Goal: Book appointment/travel/reservation

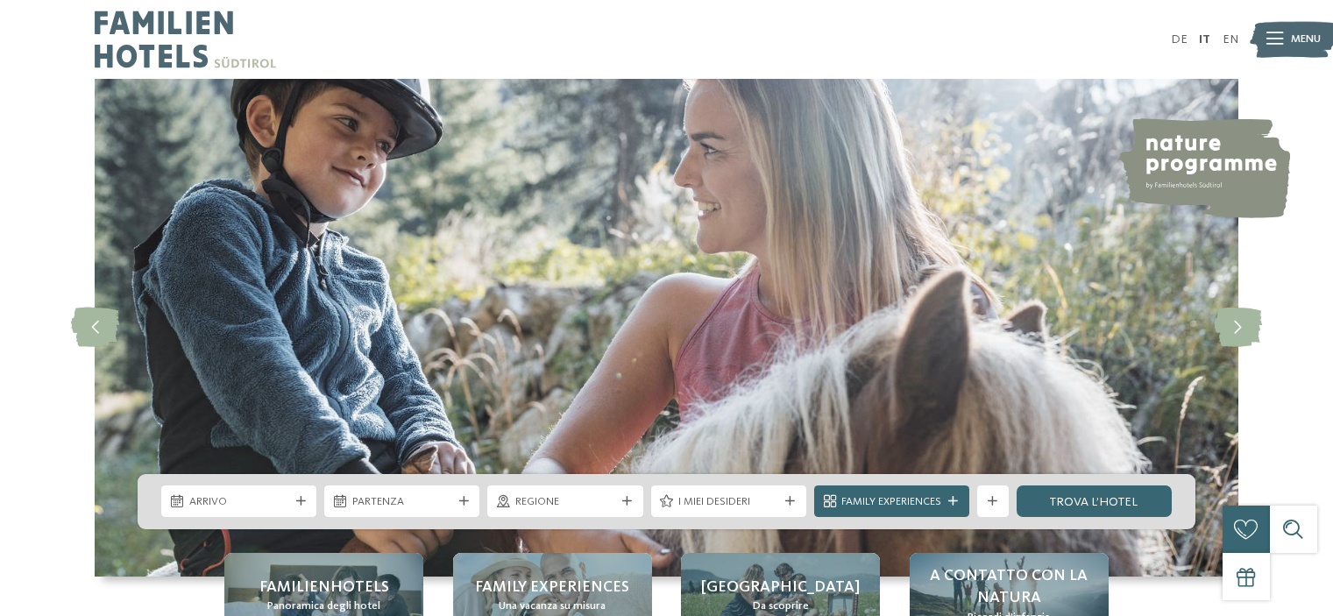
click at [284, 502] on span "Arrivo" at bounding box center [239, 502] width 100 height 16
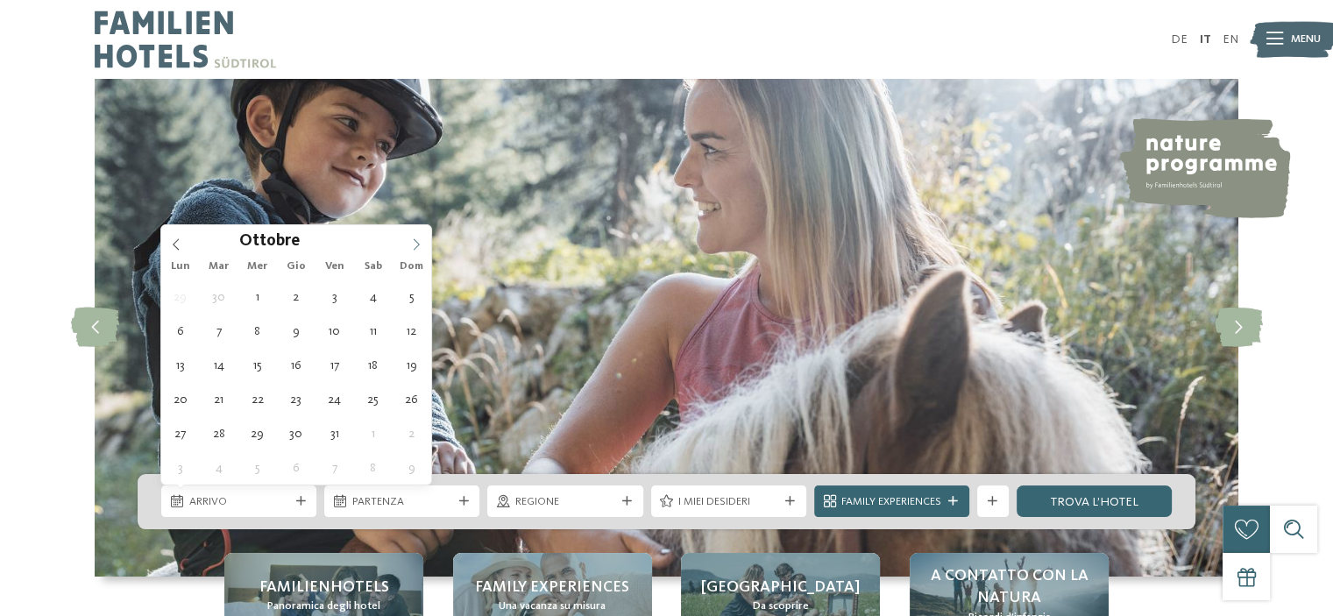
click at [413, 240] on icon at bounding box center [416, 244] width 12 height 12
type input "****"
click at [417, 245] on icon at bounding box center [417, 244] width 6 height 11
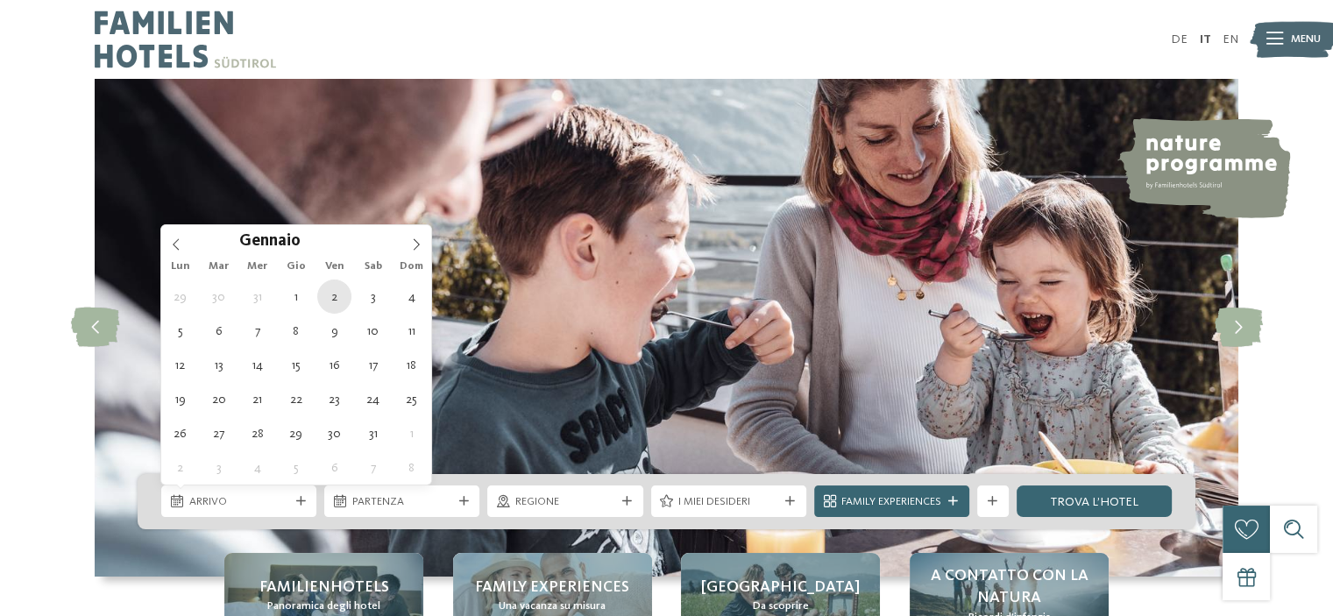
type div "[DATE]"
type input "****"
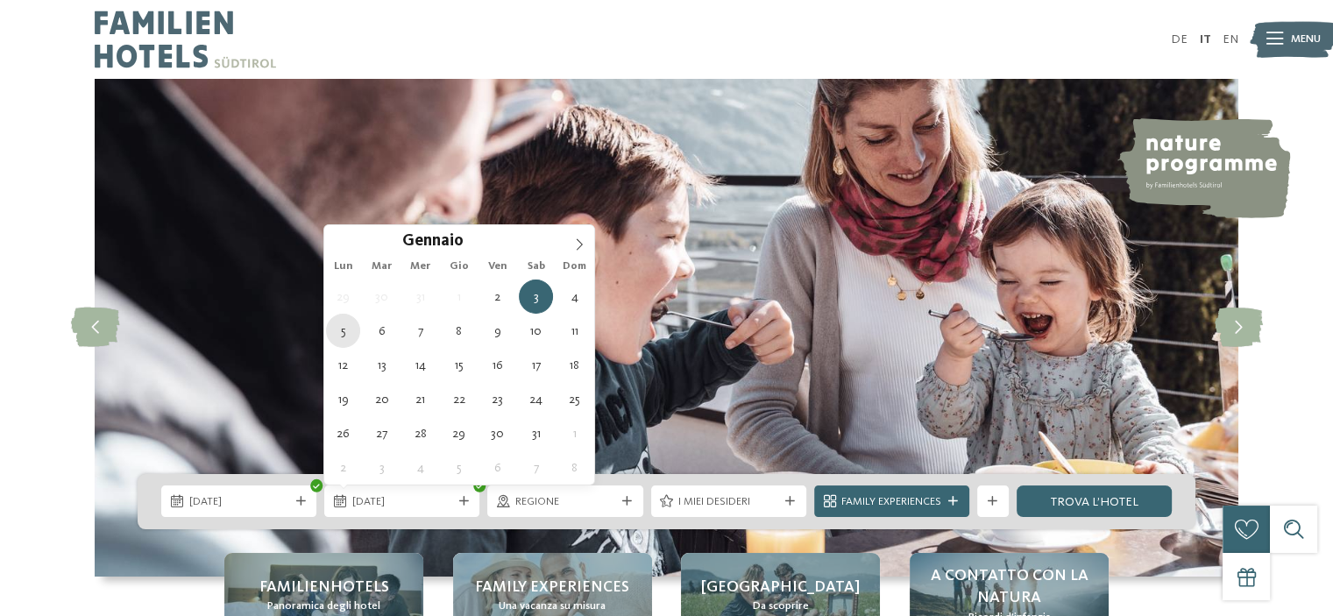
type div "[DATE]"
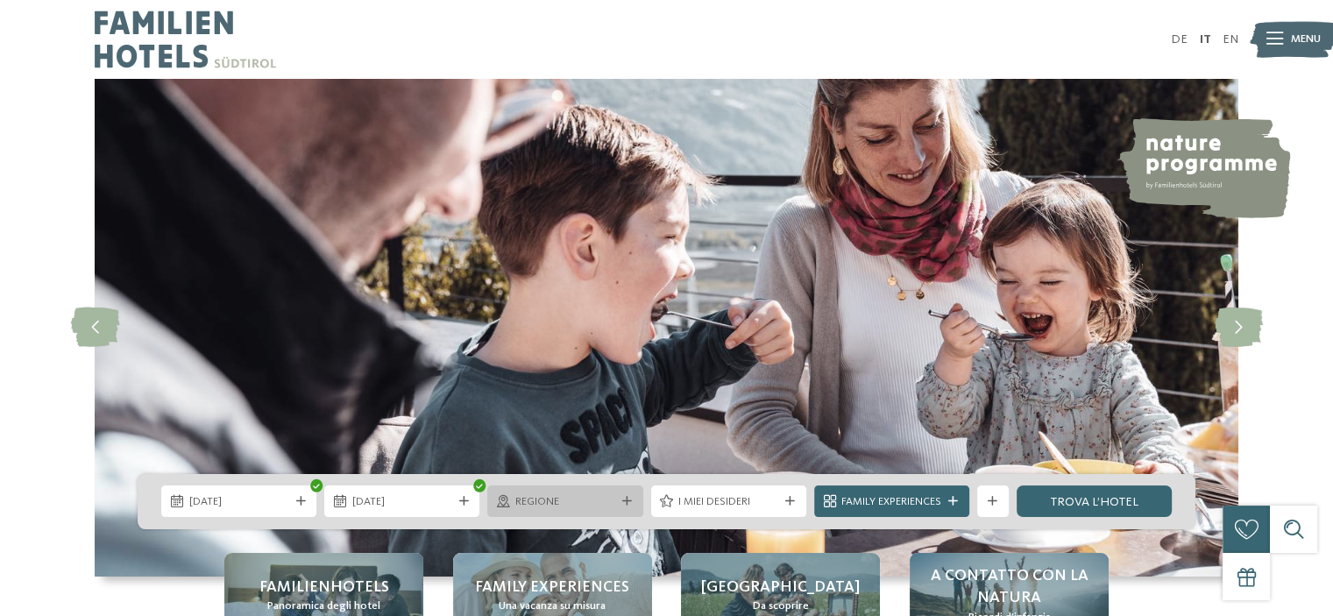
click at [623, 495] on div "Regione" at bounding box center [564, 501] width 155 height 32
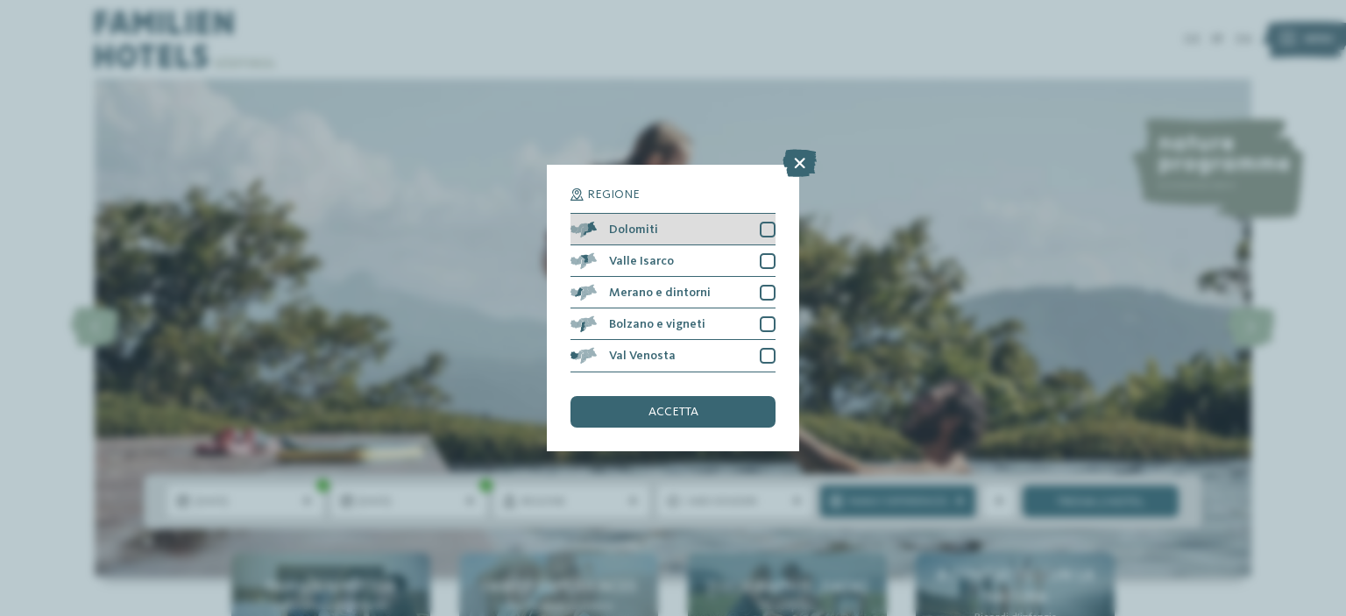
click at [768, 232] on div at bounding box center [768, 230] width 16 height 16
click at [768, 259] on div at bounding box center [768, 261] width 16 height 16
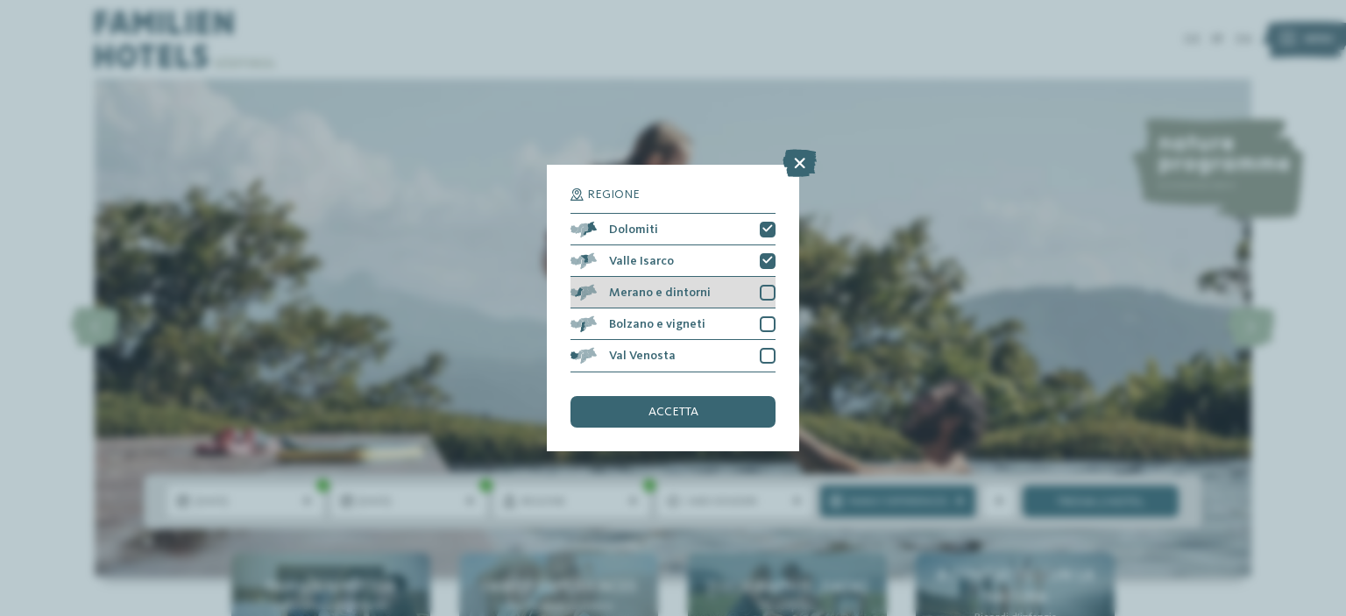
click at [762, 286] on div at bounding box center [768, 293] width 16 height 16
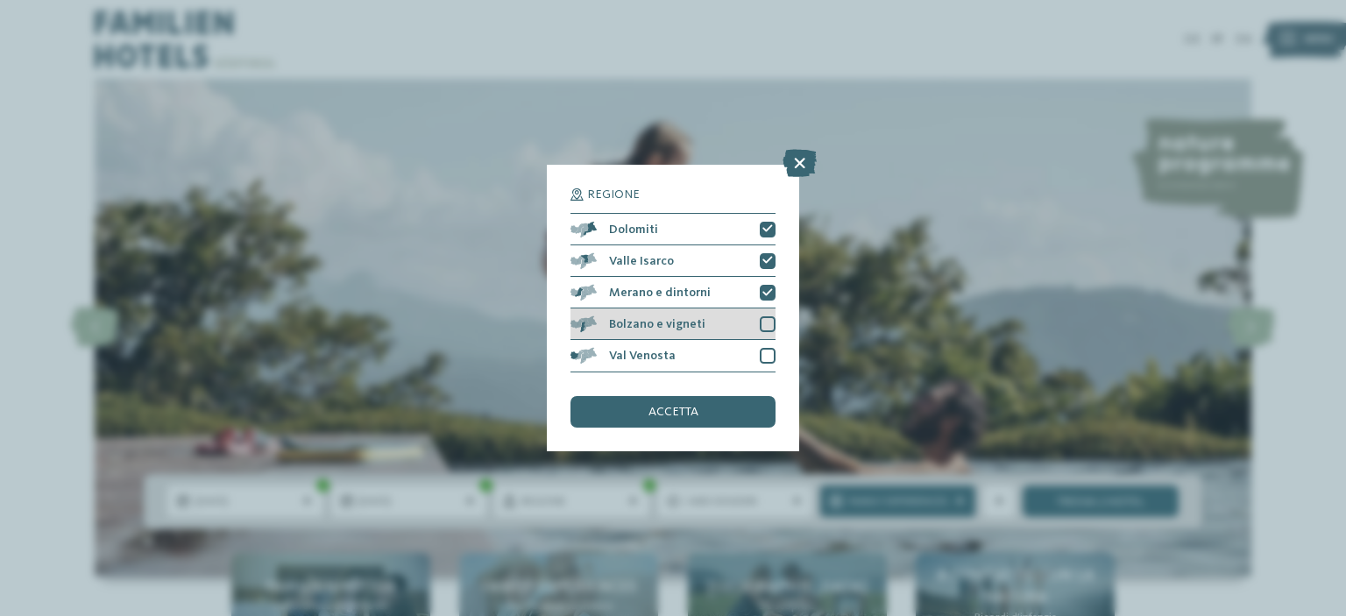
click at [769, 322] on div at bounding box center [768, 324] width 16 height 16
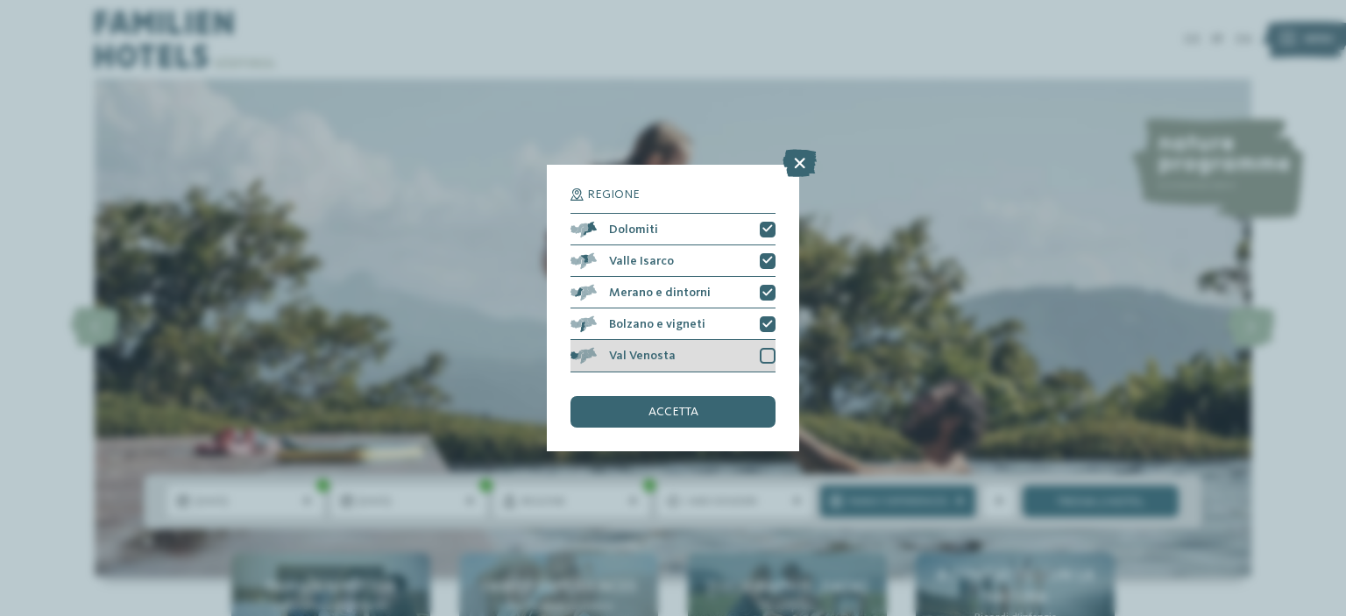
click at [771, 350] on div at bounding box center [768, 356] width 16 height 16
click at [732, 421] on div "accetta" at bounding box center [672, 412] width 205 height 32
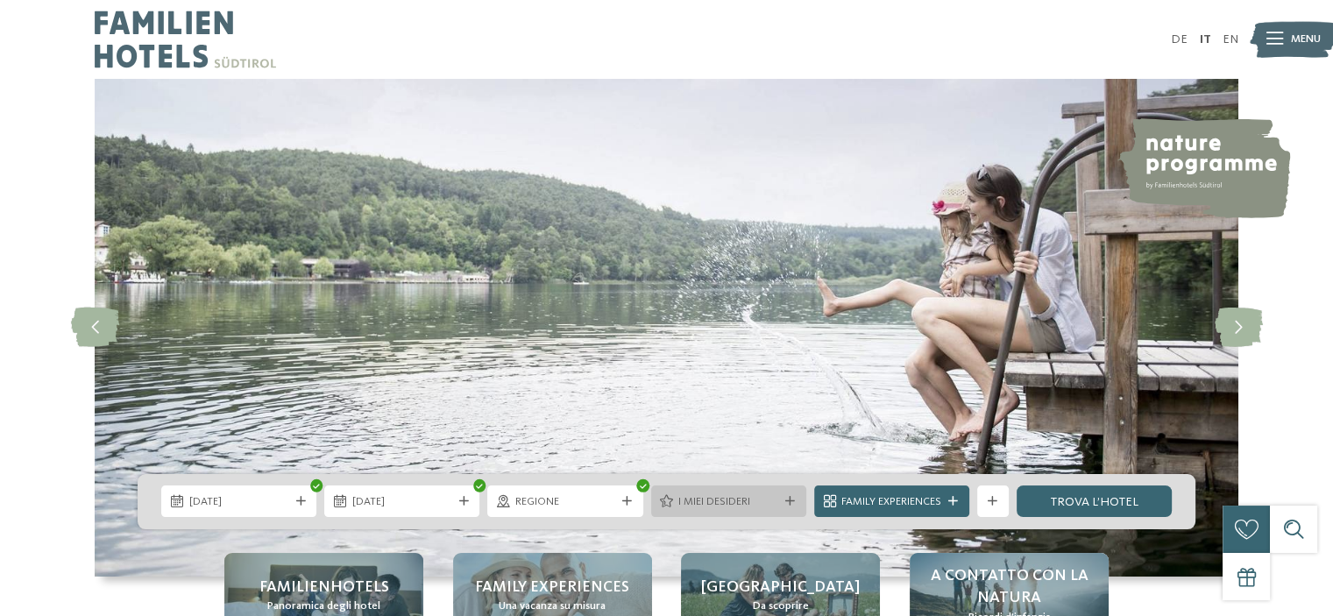
click at [715, 507] on span "I miei desideri" at bounding box center [728, 502] width 100 height 16
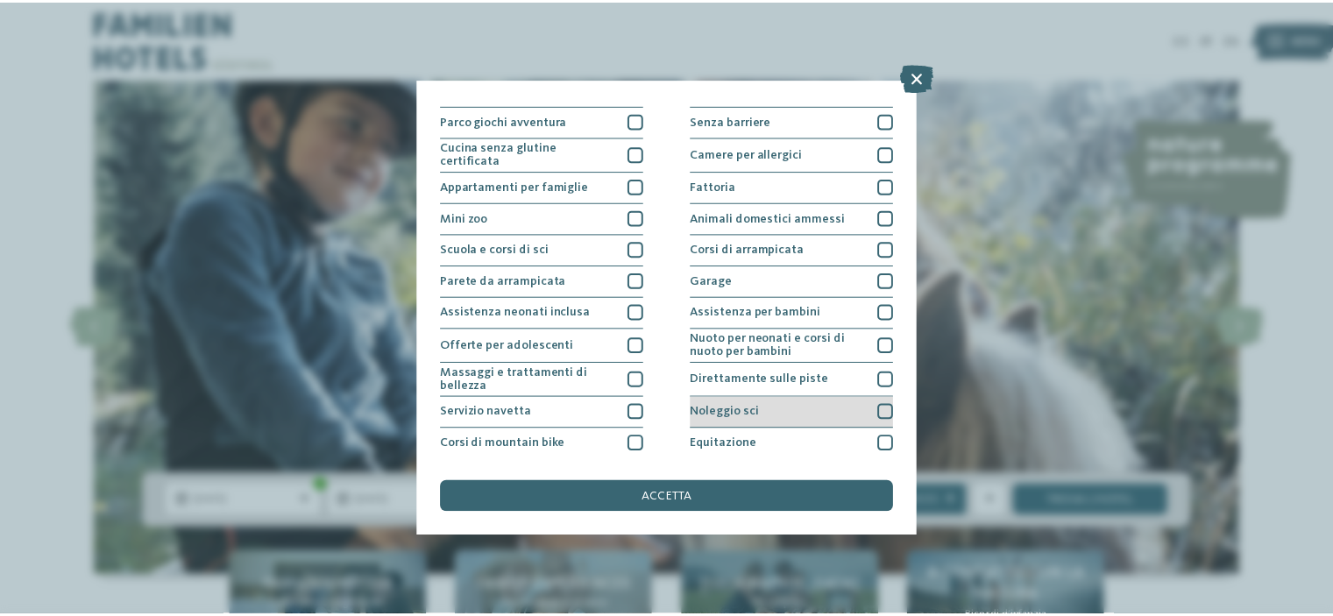
scroll to position [213, 0]
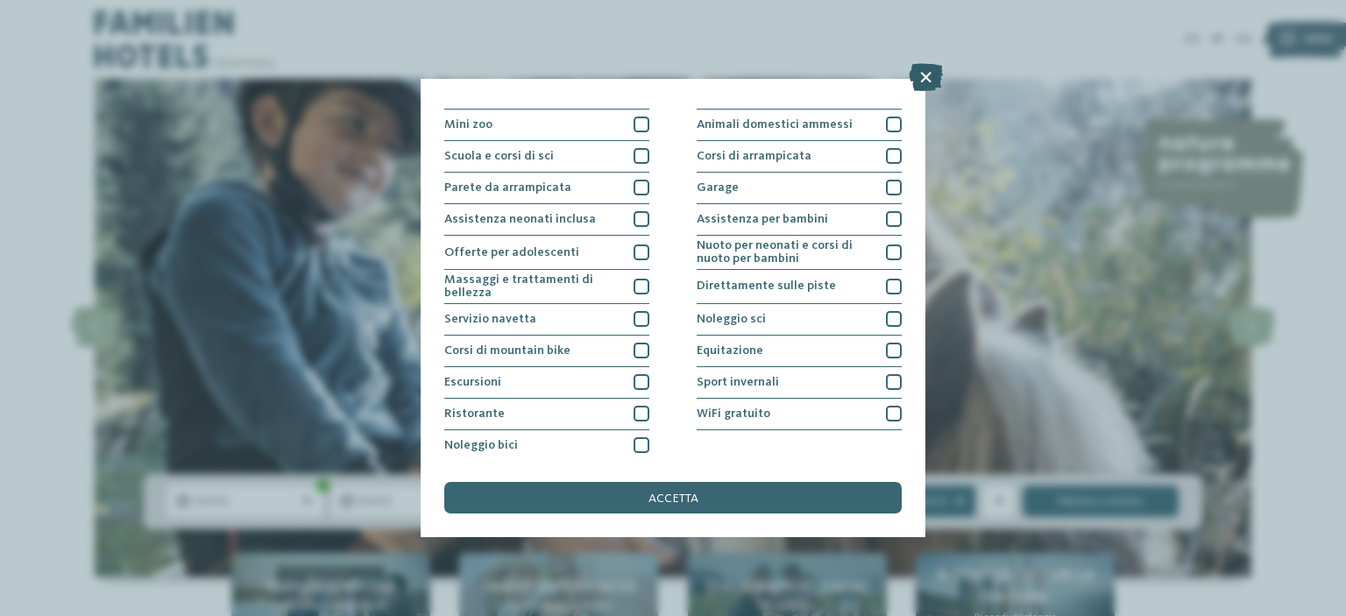
click at [923, 76] on icon at bounding box center [926, 77] width 34 height 28
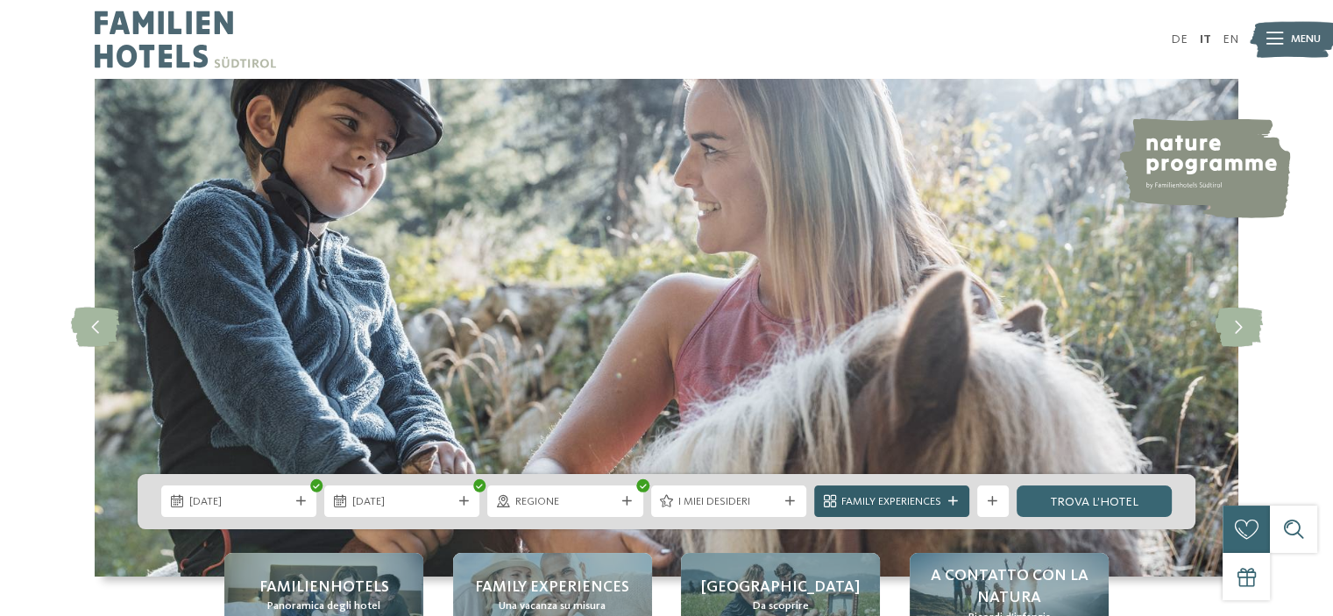
click at [933, 499] on span "Family Experiences" at bounding box center [891, 502] width 100 height 16
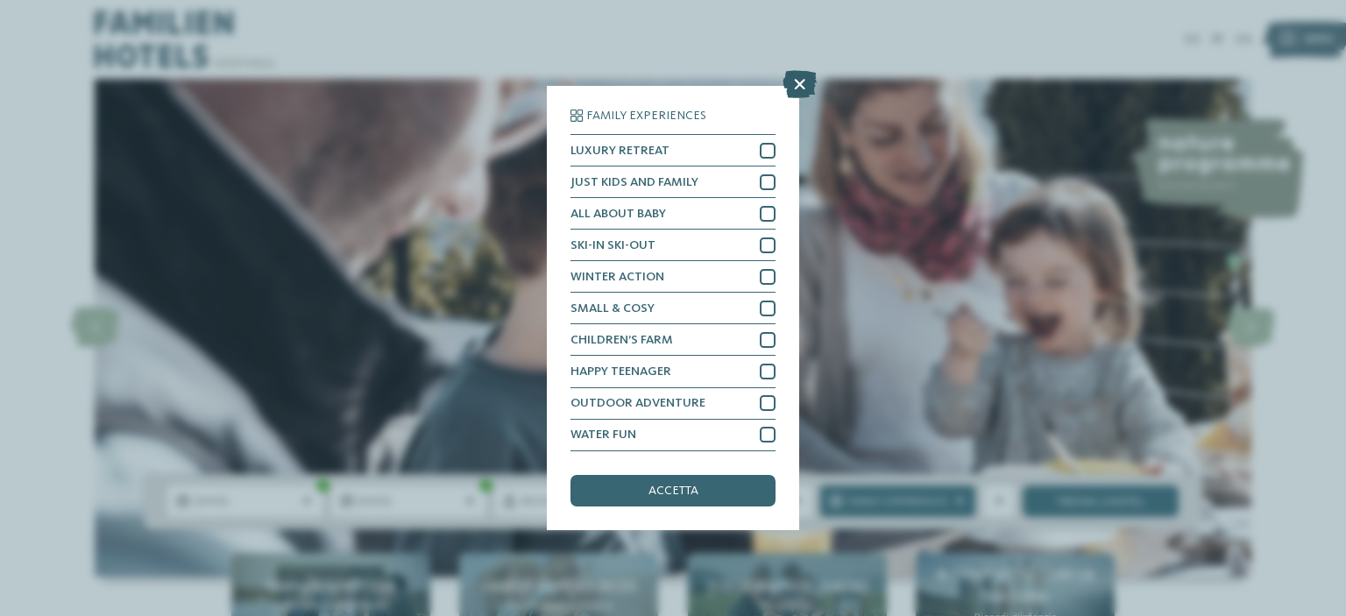
click at [795, 83] on icon at bounding box center [799, 85] width 34 height 28
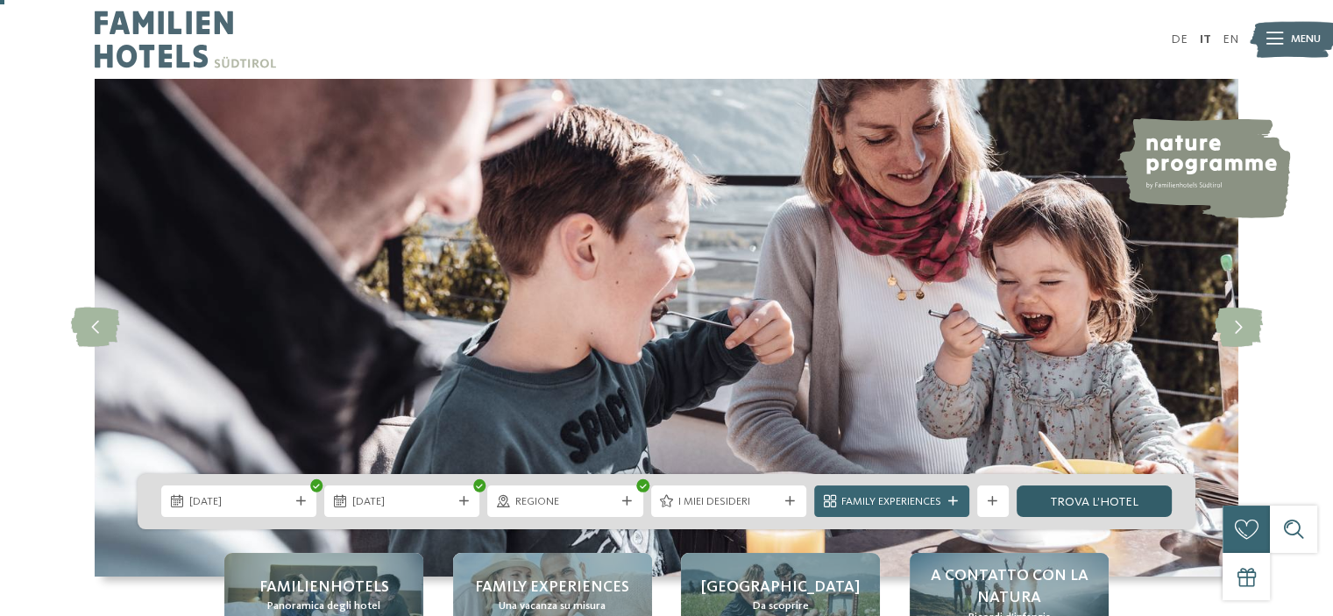
scroll to position [88, 0]
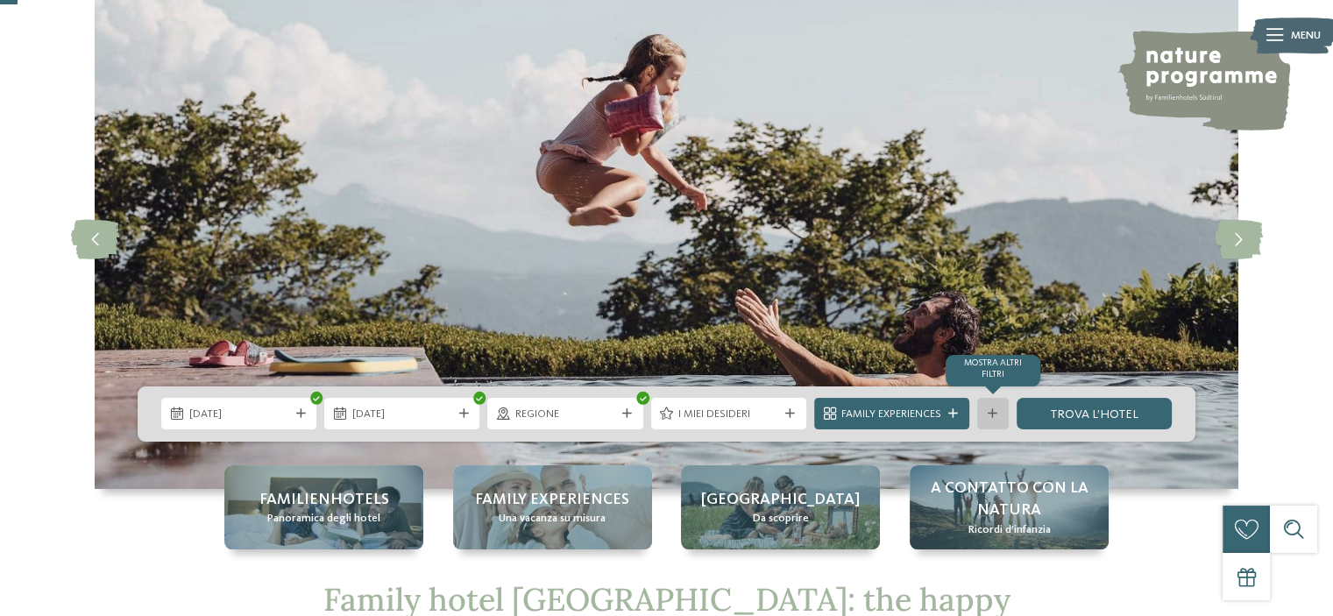
click at [992, 420] on div "mostra altri filtri" at bounding box center [993, 414] width 32 height 32
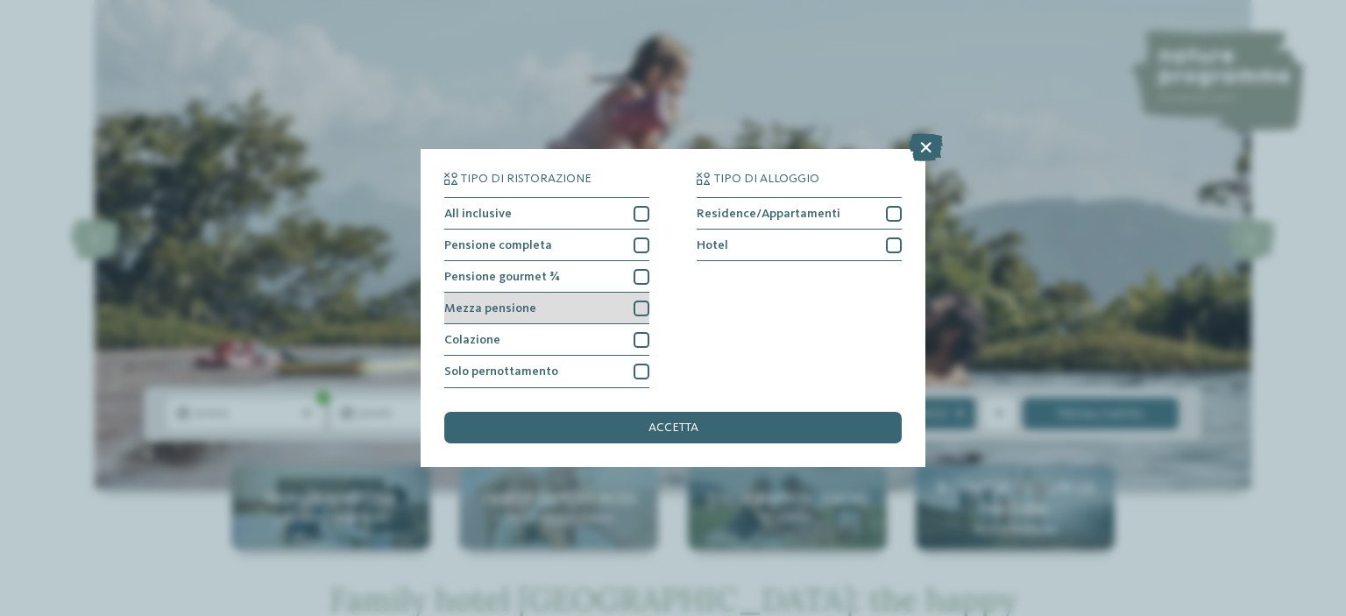
click at [640, 307] on div at bounding box center [641, 308] width 16 height 16
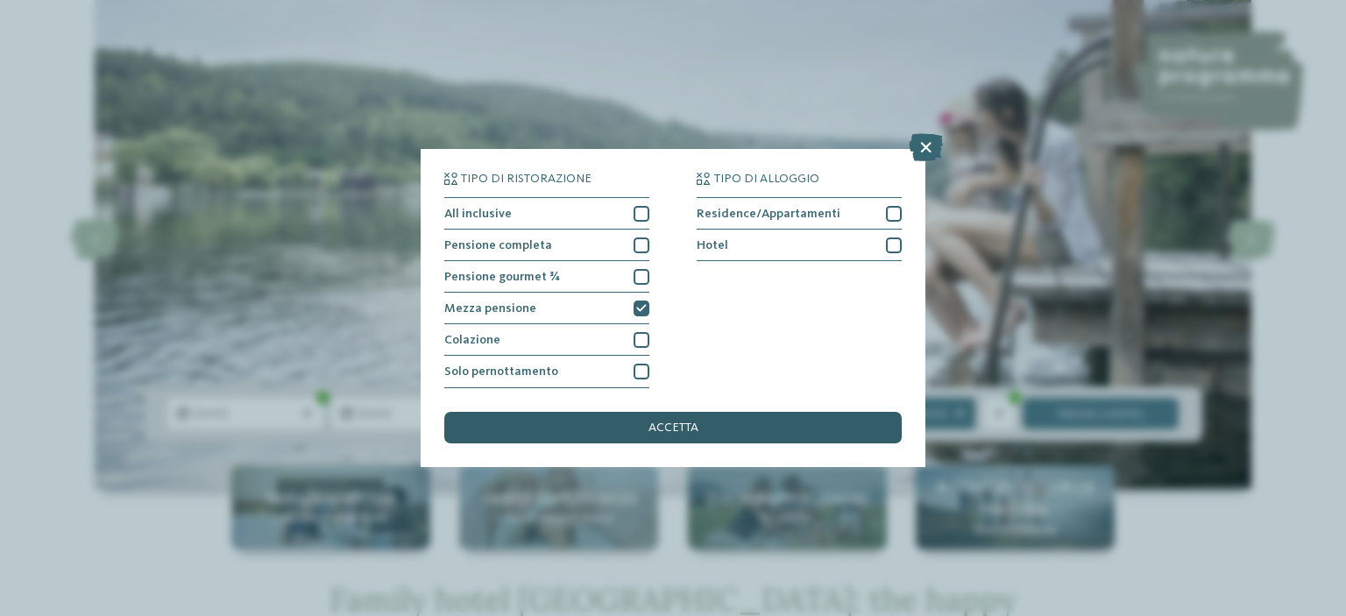
click at [740, 435] on div "accetta" at bounding box center [672, 428] width 457 height 32
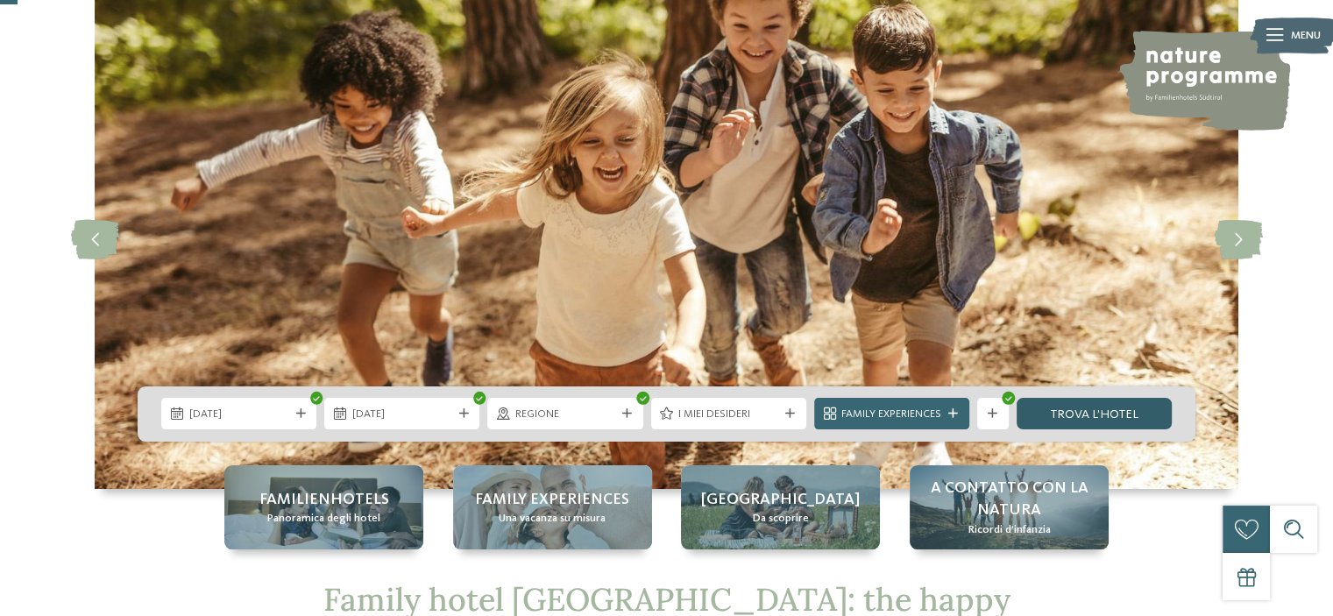
click at [1099, 412] on link "trova l’hotel" at bounding box center [1093, 414] width 155 height 32
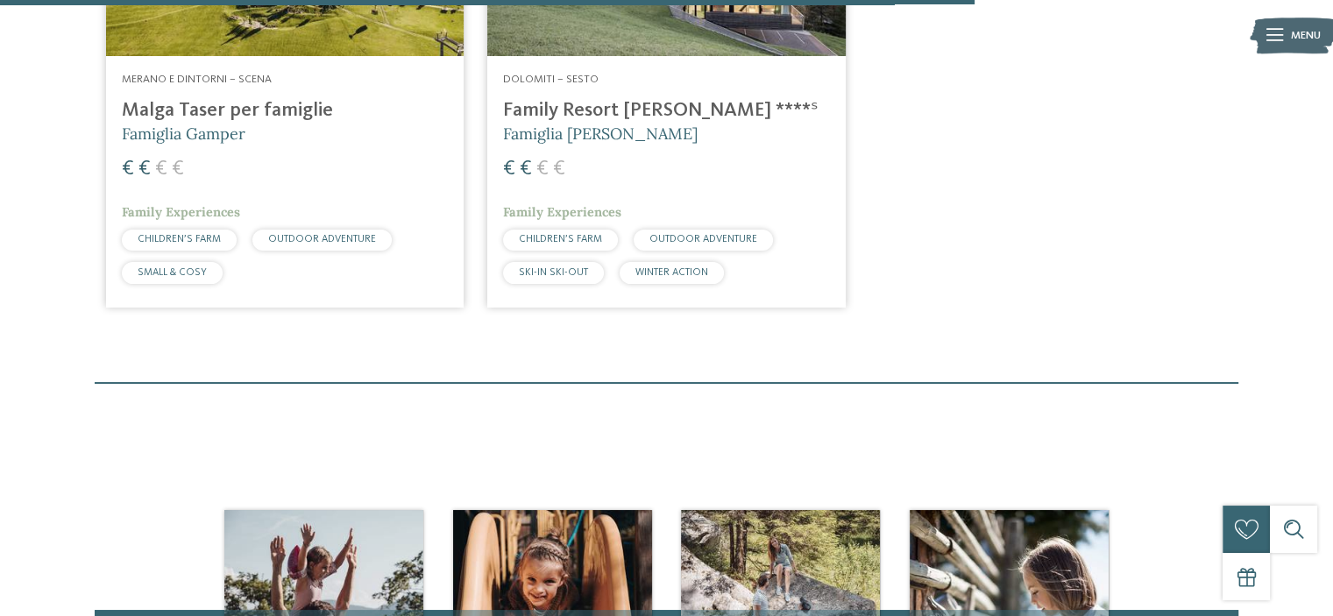
scroll to position [1840, 0]
